Goal: Task Accomplishment & Management: Manage account settings

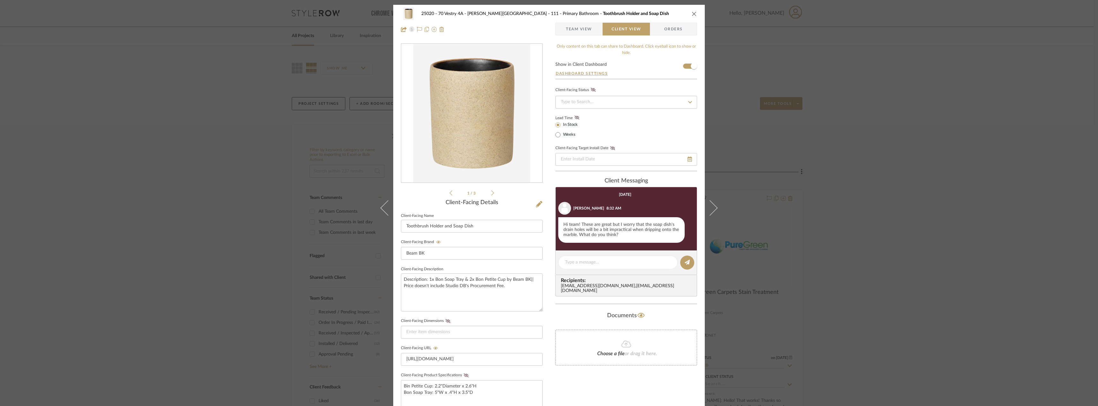
click at [612, 26] on span "Client View" at bounding box center [625, 29] width 29 height 13
click at [581, 25] on span "Team View" at bounding box center [579, 29] width 26 height 13
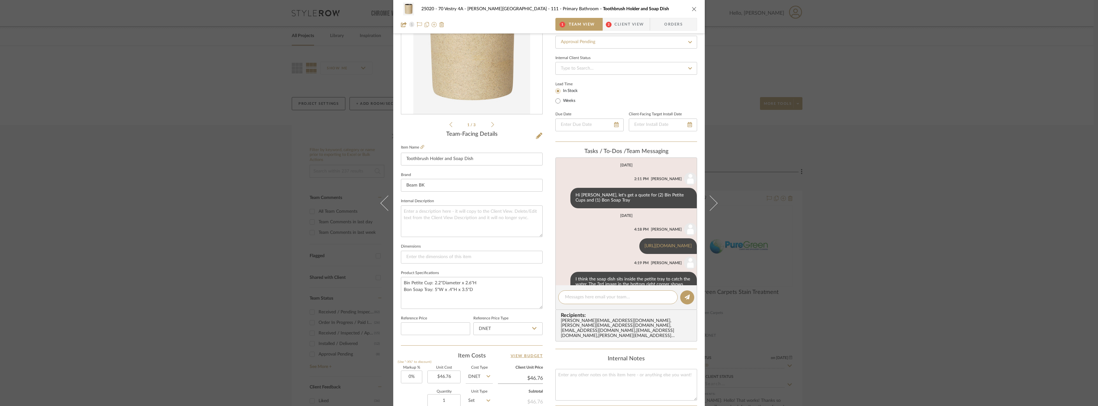
scroll to position [178, 0]
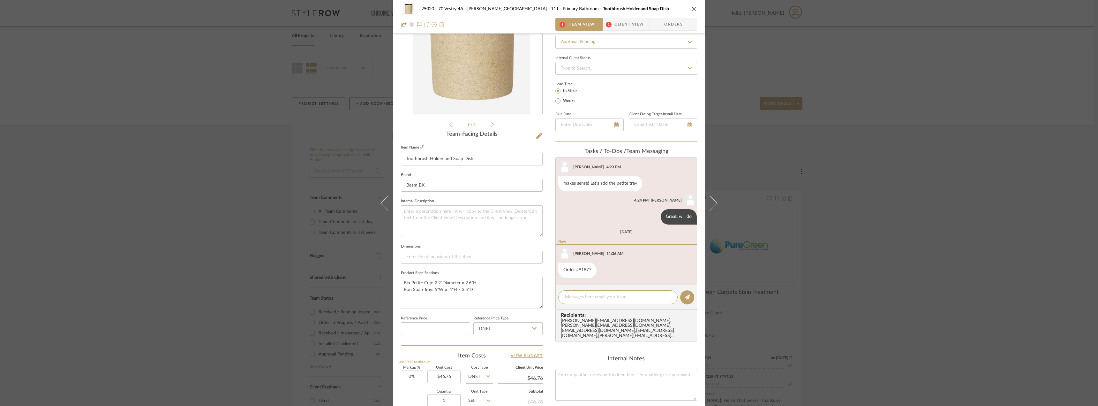
click at [620, 26] on span "Client View" at bounding box center [628, 24] width 29 height 13
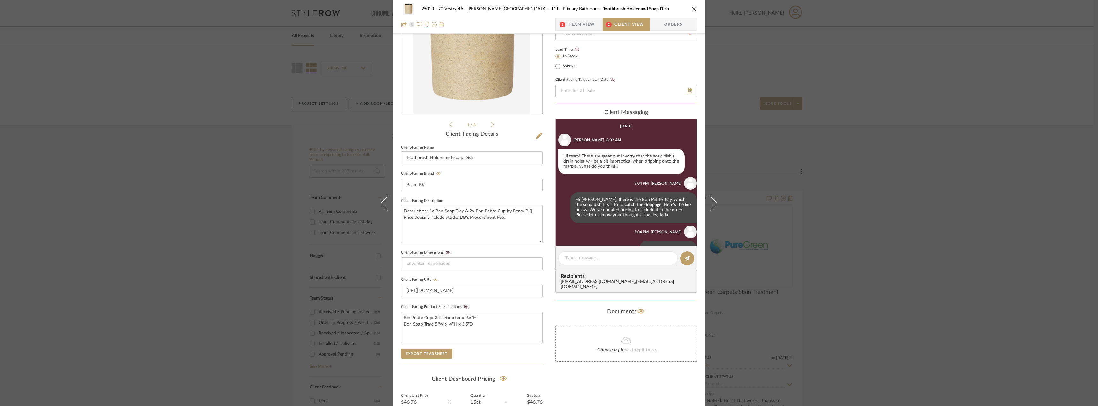
scroll to position [117, 0]
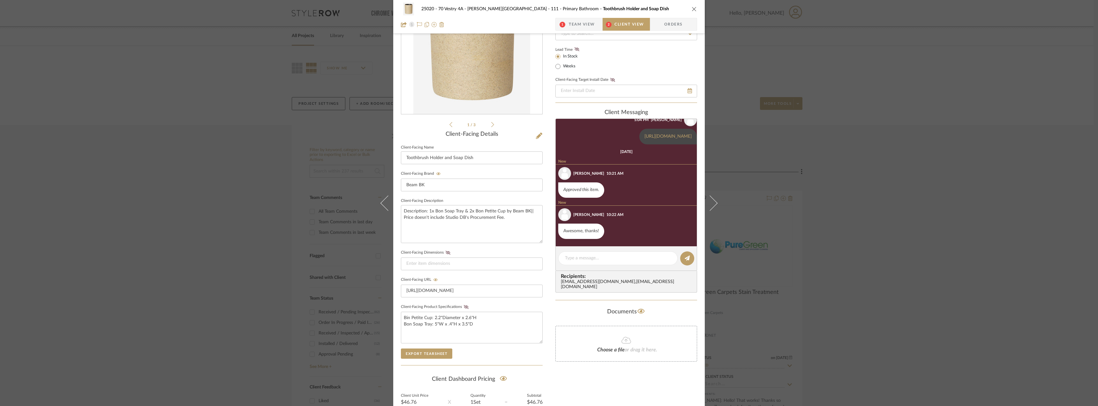
click at [617, 27] on span "Client View" at bounding box center [628, 24] width 29 height 13
click at [569, 17] on div "25020 - 70 Vestry 4A - [PERSON_NAME] 111 - Primary Bathroom Toothbrush Holder a…" at bounding box center [548, 17] width 311 height 34
click at [574, 18] on div "25020 - 70 Vestry 4A - [PERSON_NAME] 111 - Primary Bathroom Toothbrush Holder a…" at bounding box center [548, 17] width 311 height 34
click at [581, 27] on span "Team View" at bounding box center [582, 24] width 26 height 13
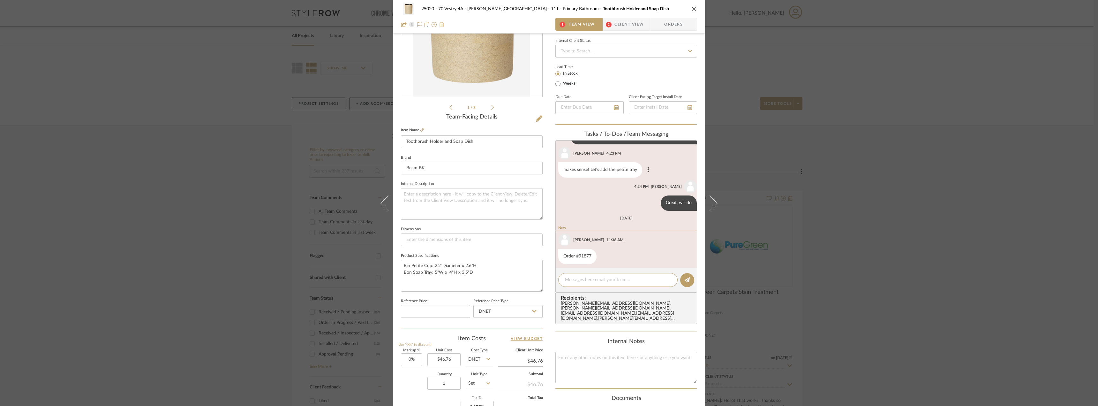
scroll to position [178, 0]
click at [625, 21] on span "Client View" at bounding box center [628, 24] width 29 height 13
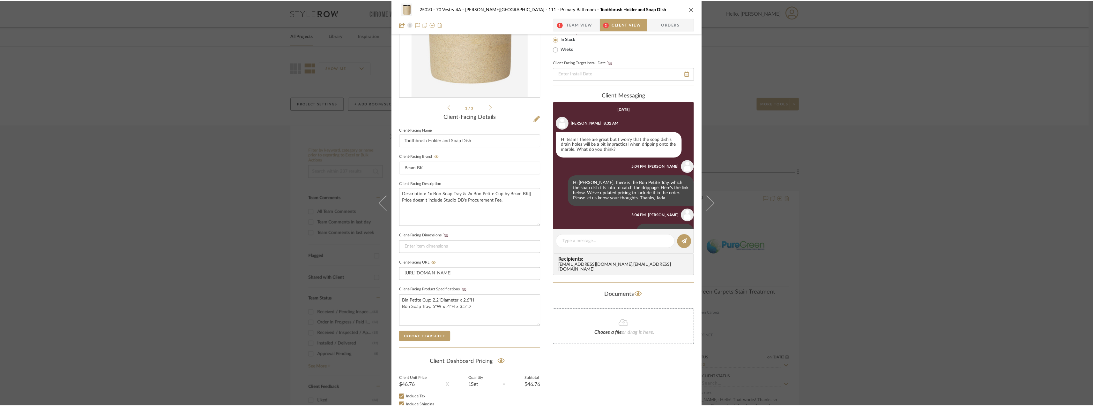
scroll to position [117, 0]
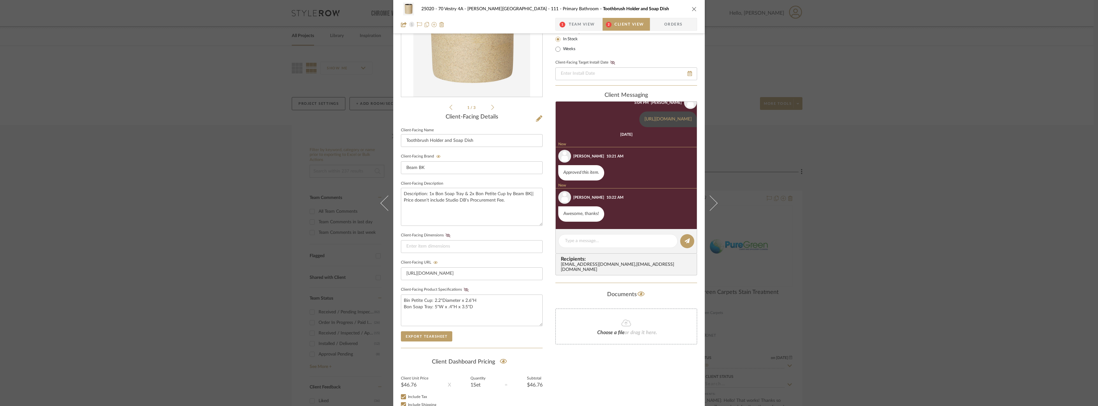
drag, startPoint x: 870, startPoint y: 136, endPoint x: 490, endPoint y: 29, distance: 394.5
click at [869, 136] on div "25020 - 70 Vestry 4A - [PERSON_NAME] 111 - Primary Bathroom Toothbrush Holder a…" at bounding box center [549, 203] width 1098 height 406
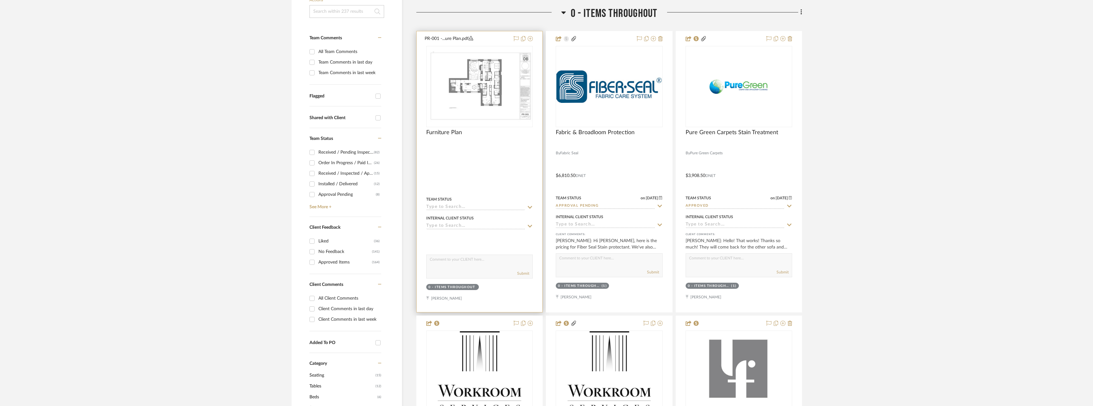
scroll to position [0, 0]
